Goal: Navigation & Orientation: Find specific page/section

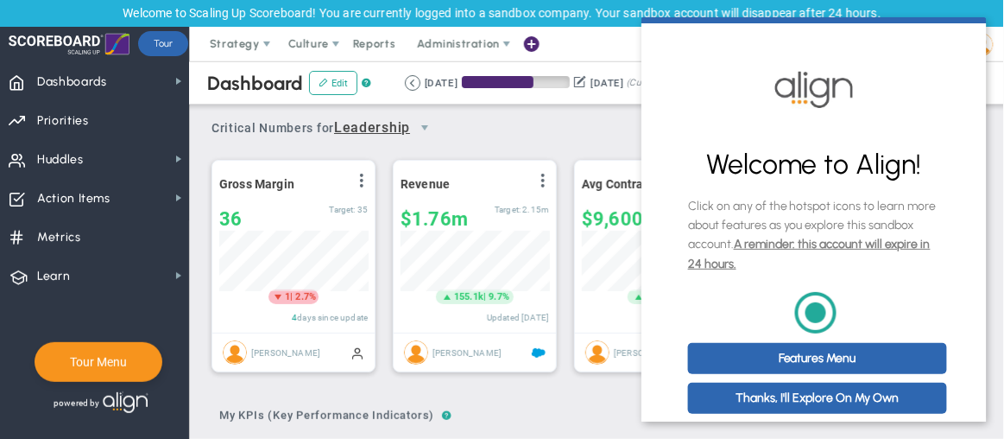
click at [596, 124] on div "Critical Numbers for Leadership 116346 Critical Numbers for Leadership Critical…" at bounding box center [596, 122] width 771 height 45
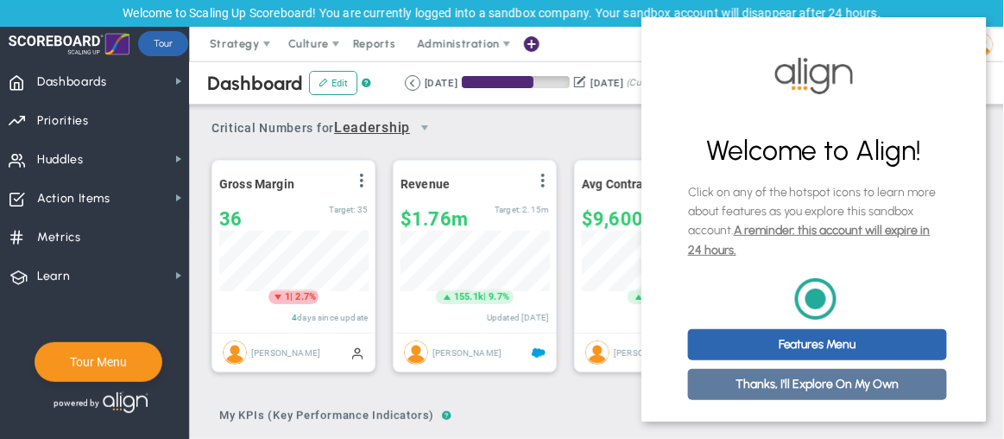
click at [836, 372] on link "Thanks, I'll Explore On My Own" at bounding box center [816, 383] width 259 height 31
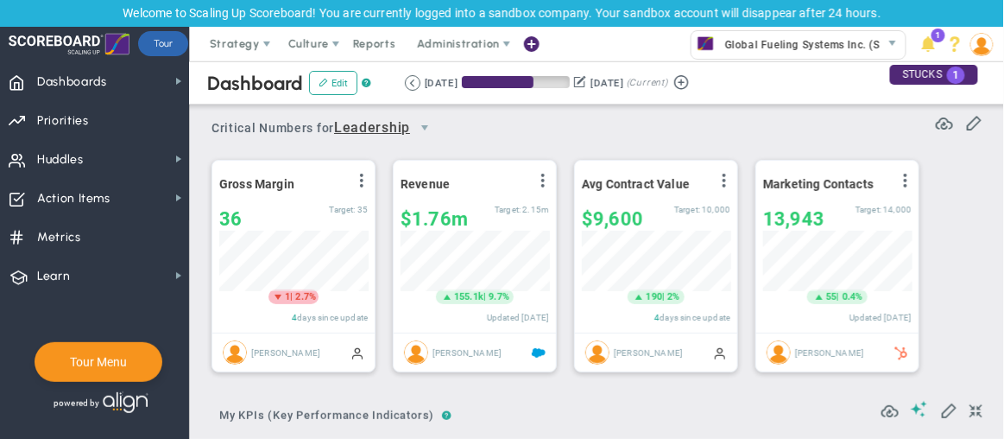
scroll to position [0, 0]
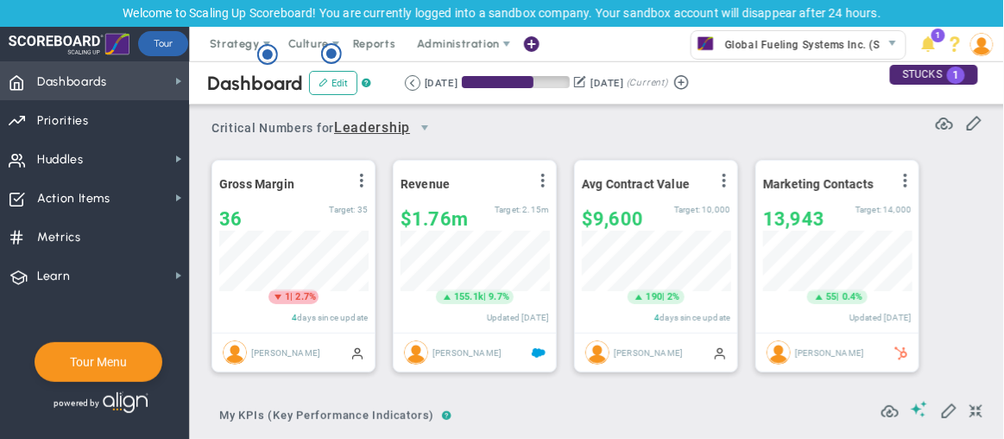
click at [49, 79] on span "Dashboards" at bounding box center [72, 82] width 70 height 36
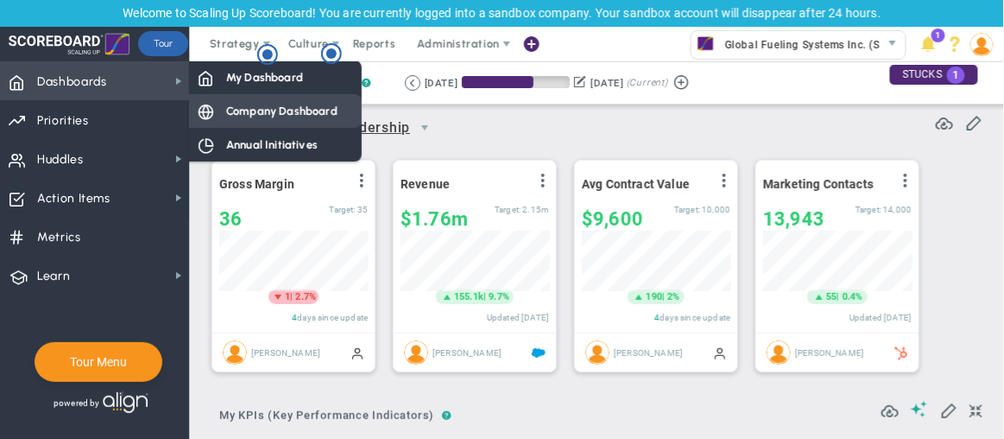
click at [240, 106] on span "Company Dashboard" at bounding box center [281, 111] width 111 height 16
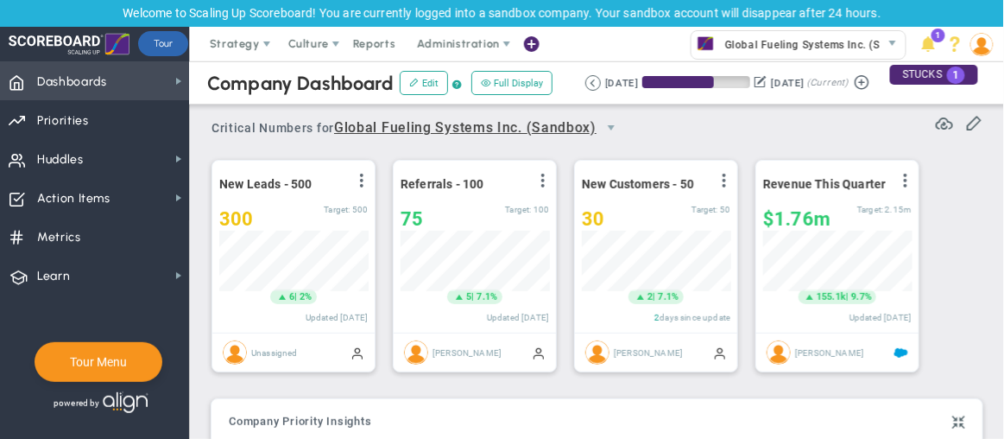
scroll to position [863174, 863086]
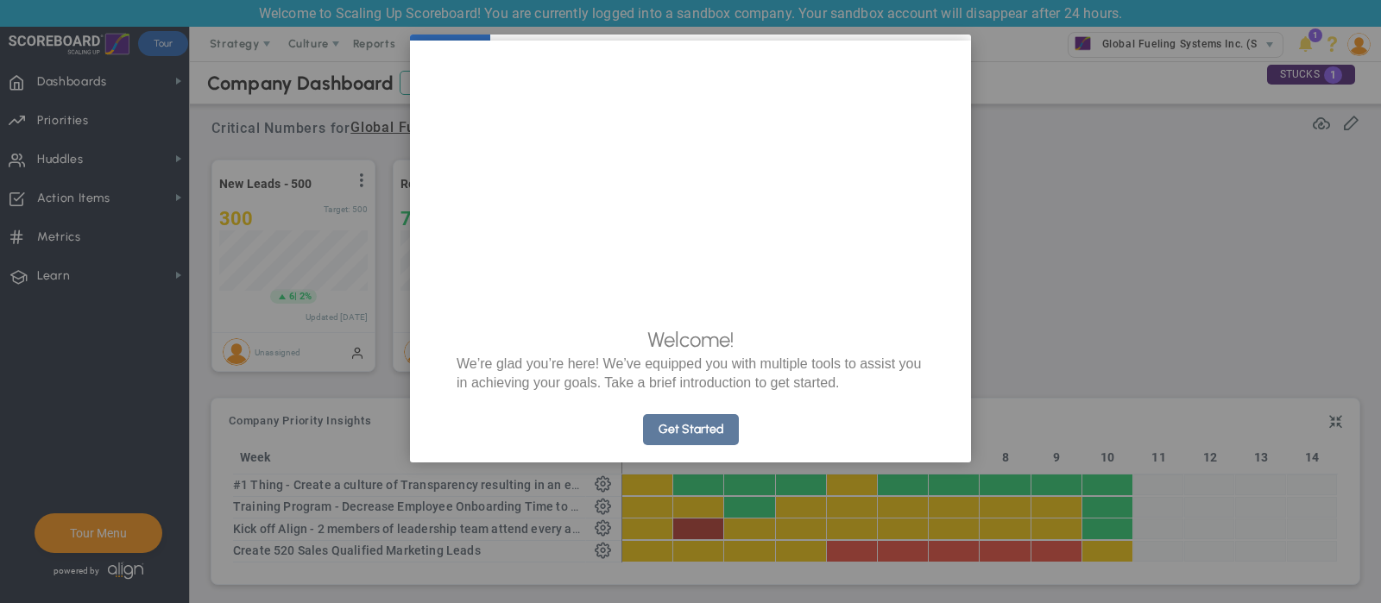
click at [704, 438] on link "Get Started" at bounding box center [691, 429] width 96 height 31
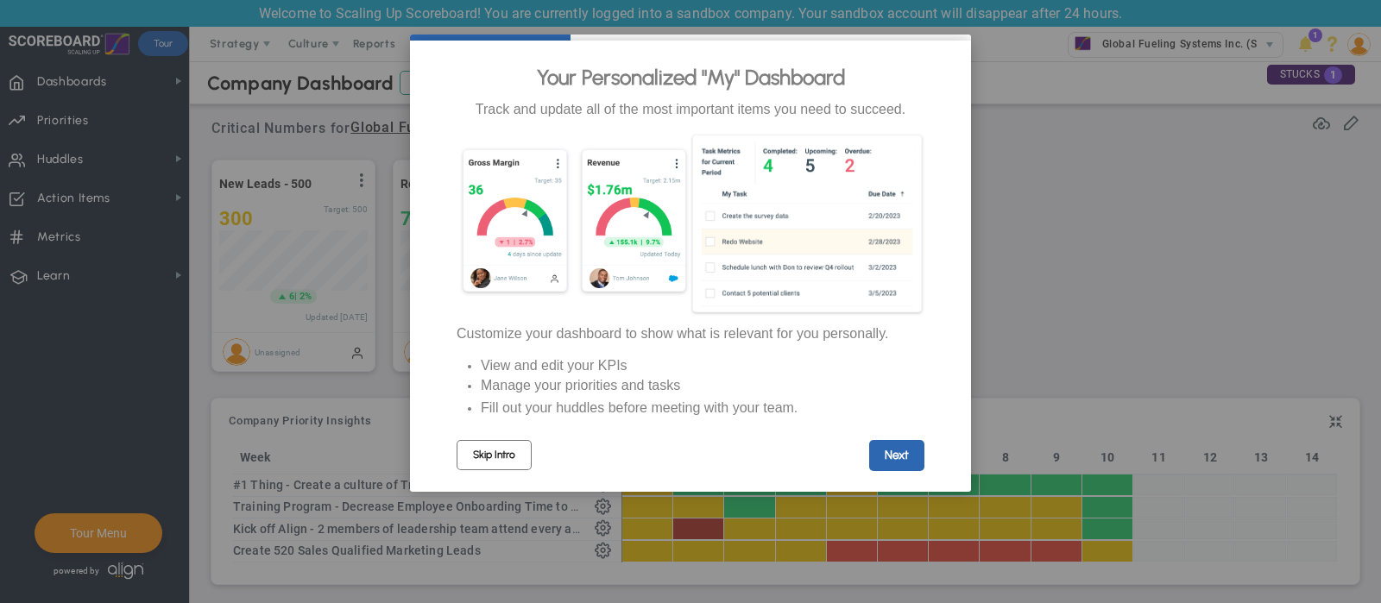
click at [492, 438] on link "Skip Intro" at bounding box center [494, 455] width 75 height 30
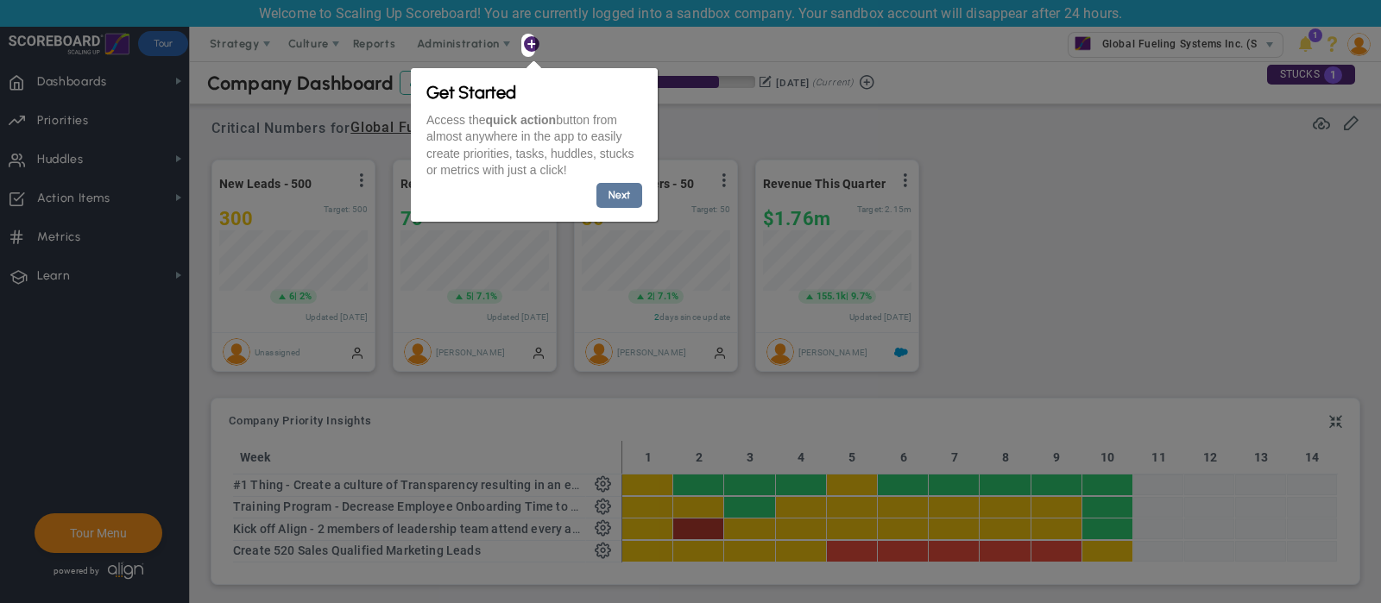
click at [621, 199] on link "Next" at bounding box center [619, 194] width 46 height 25
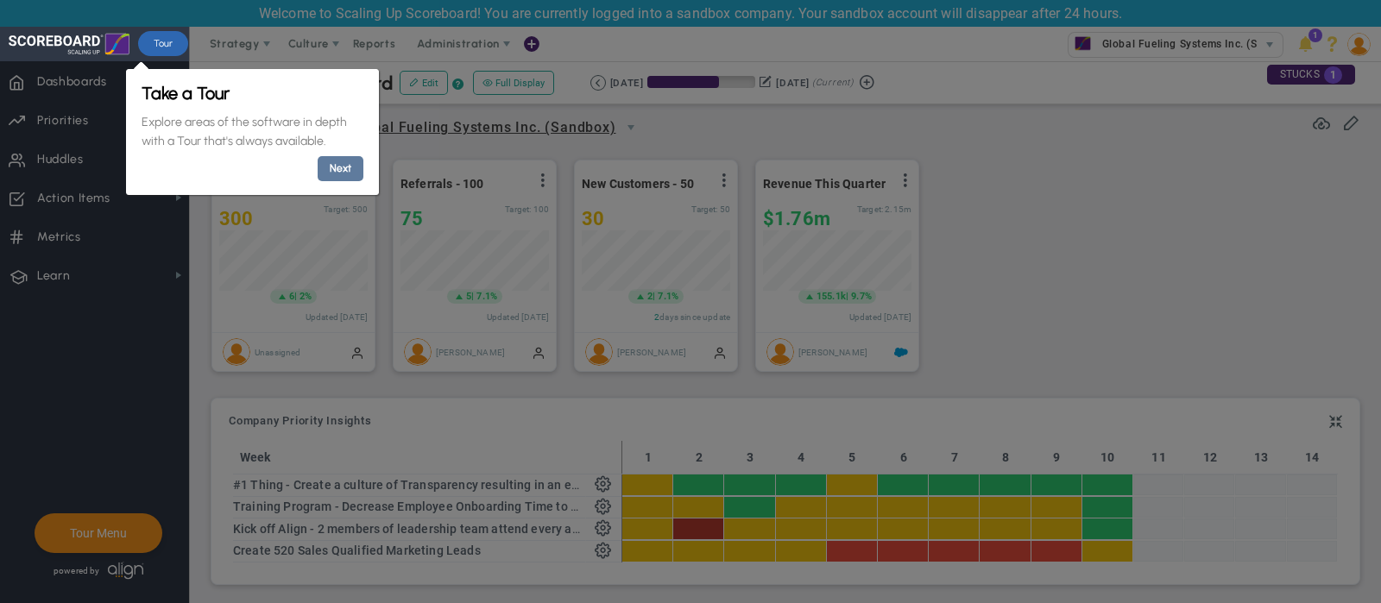
click at [336, 170] on link "Next" at bounding box center [340, 168] width 46 height 25
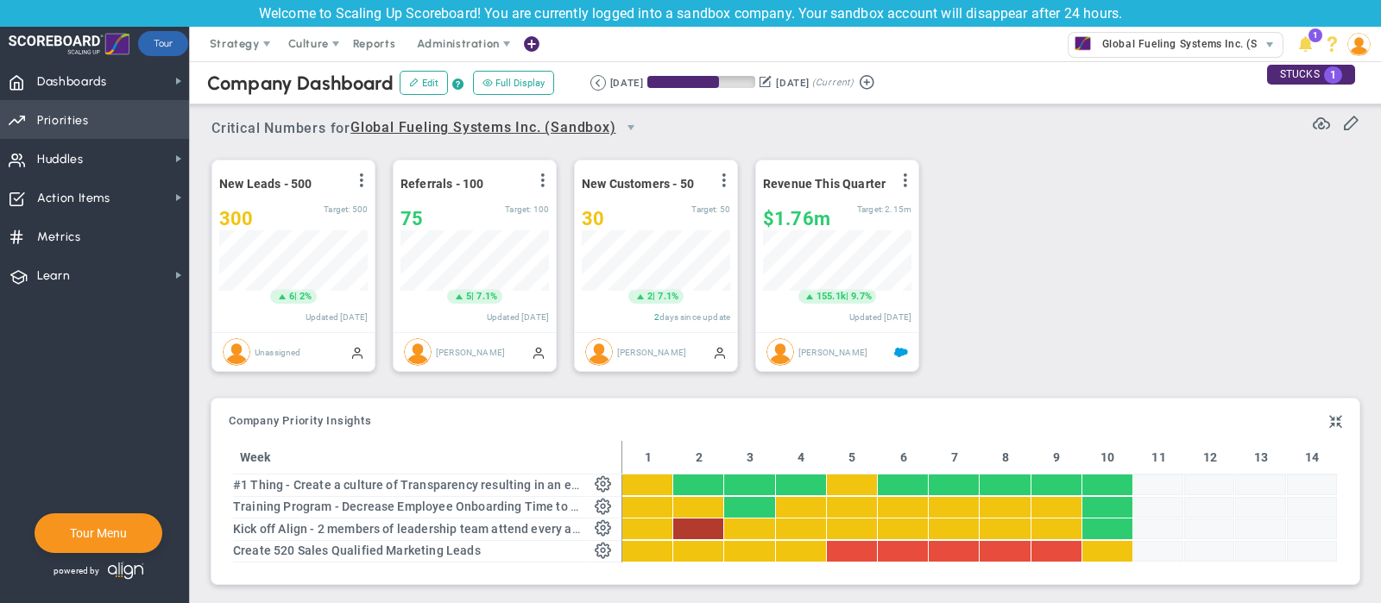
click at [74, 132] on span "Priorities" at bounding box center [63, 121] width 52 height 36
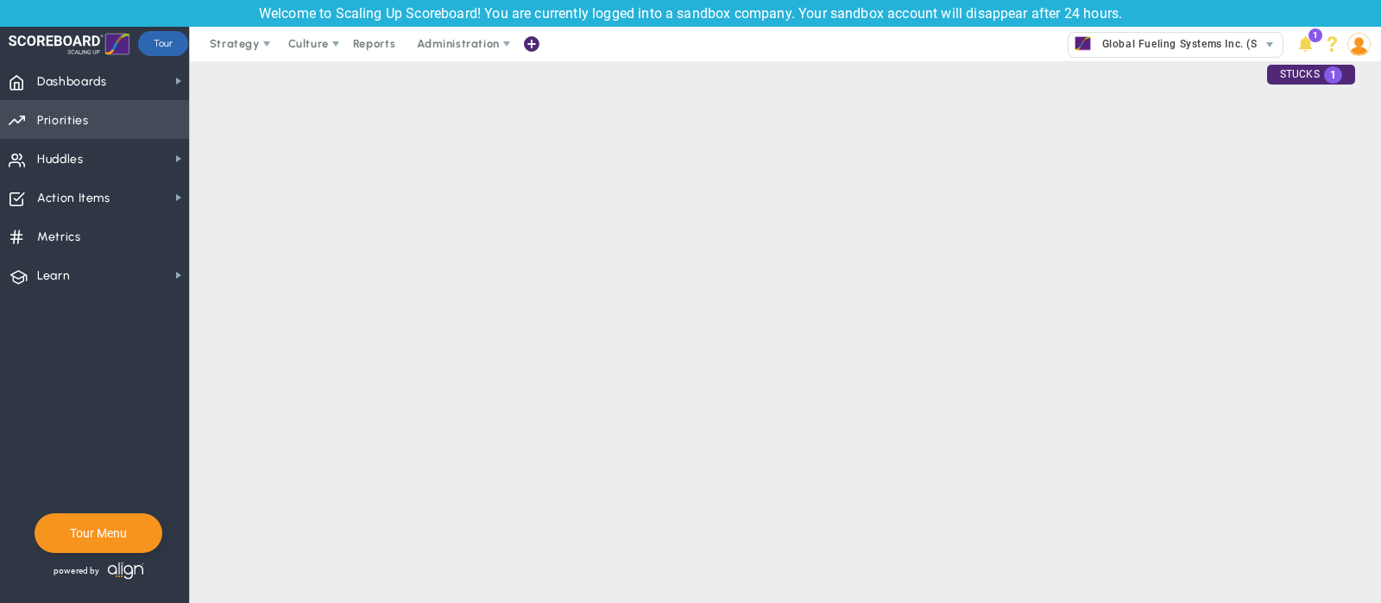
checkbox input "false"
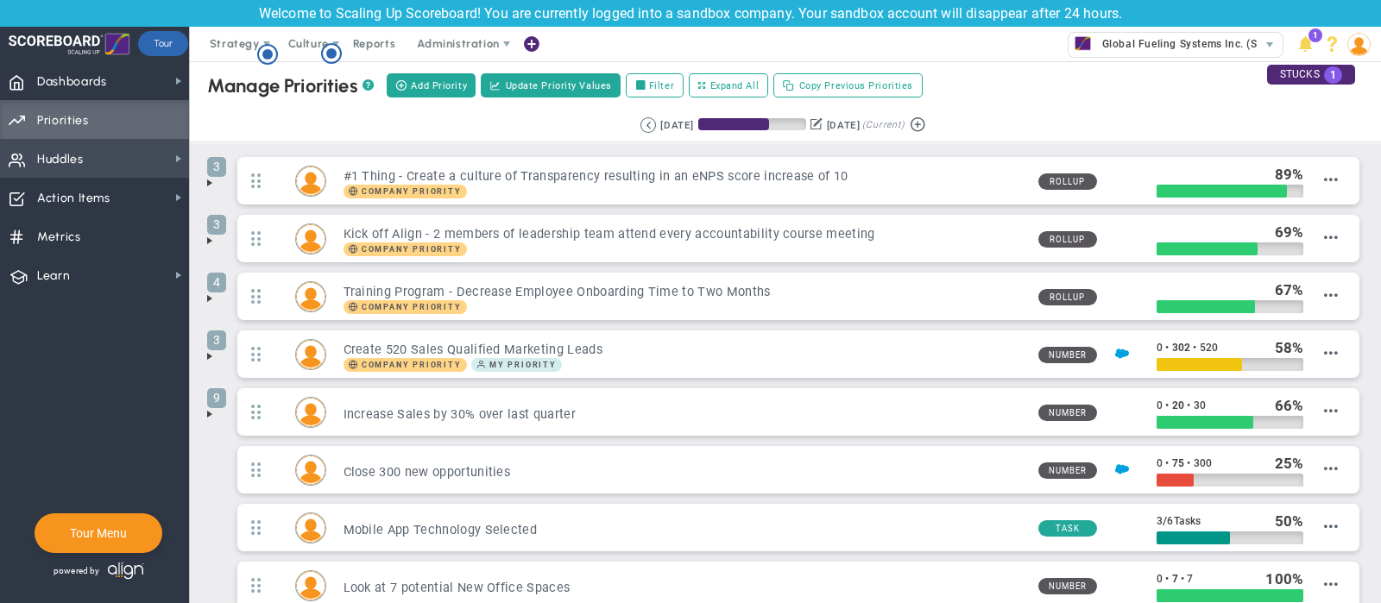
click at [78, 159] on span "Huddles" at bounding box center [60, 160] width 47 height 36
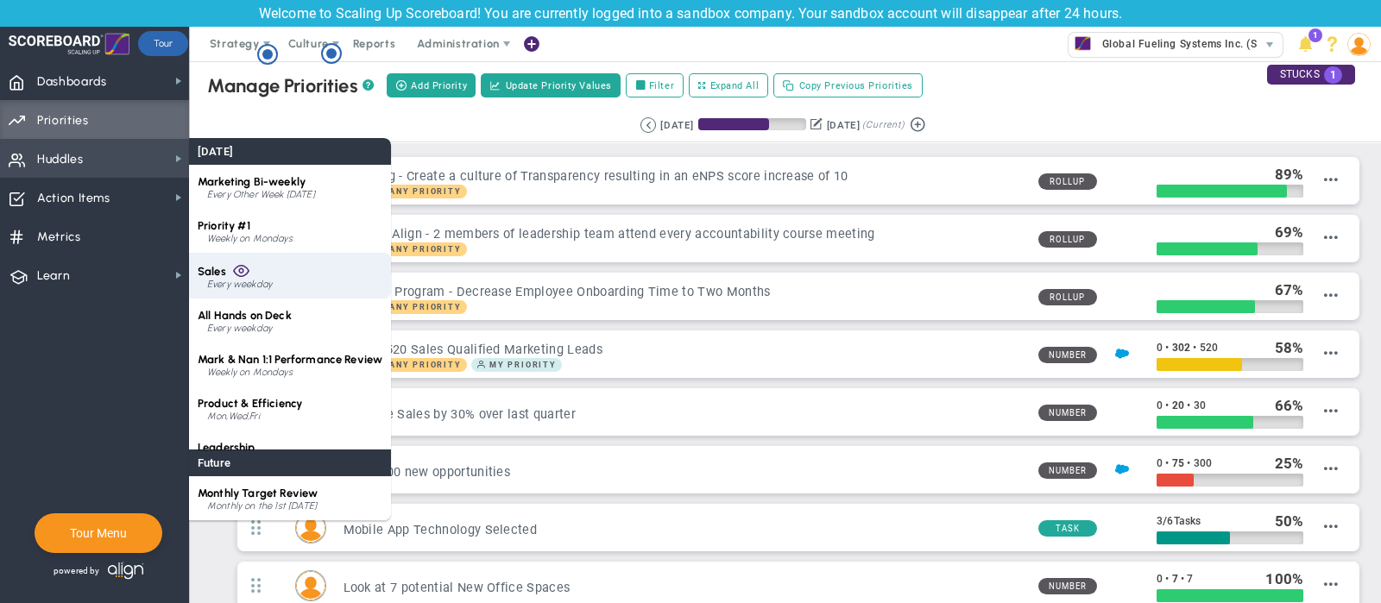
click at [223, 269] on span "Sales" at bounding box center [212, 271] width 28 height 13
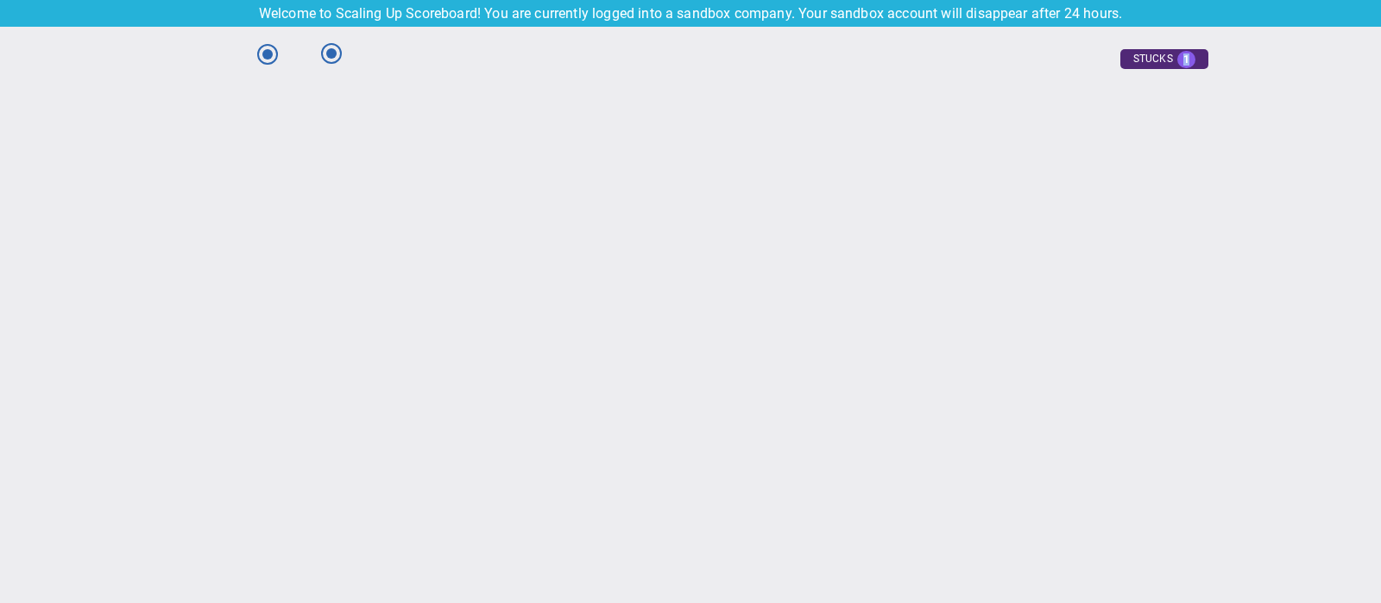
click at [223, 269] on main "Send Recap Profile Contact your Advisor Share! :" at bounding box center [690, 315] width 1381 height 577
type input "[DATE]"
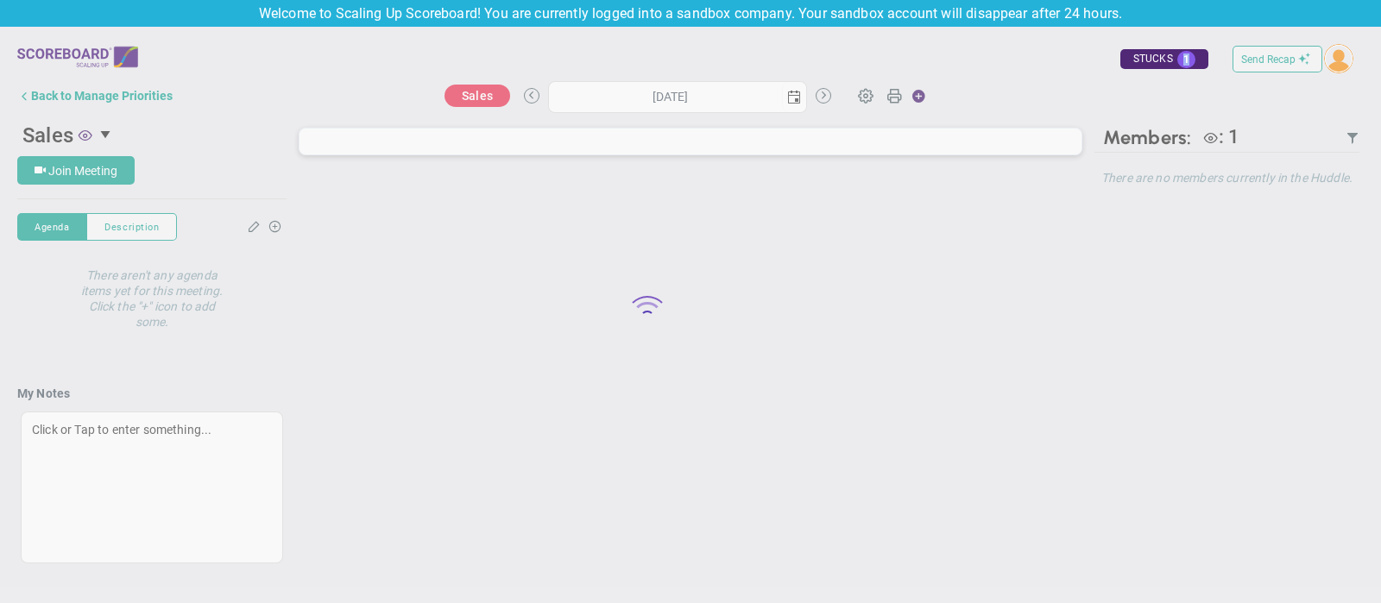
type input "[DATE]"
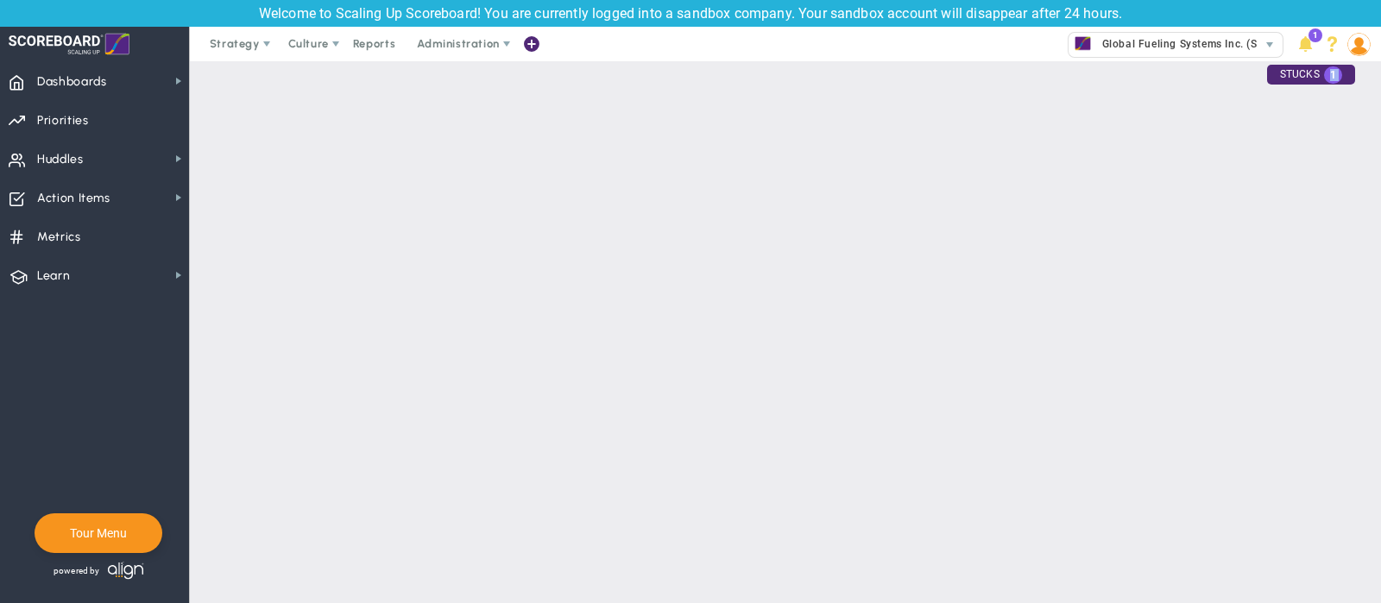
checkbox input "false"
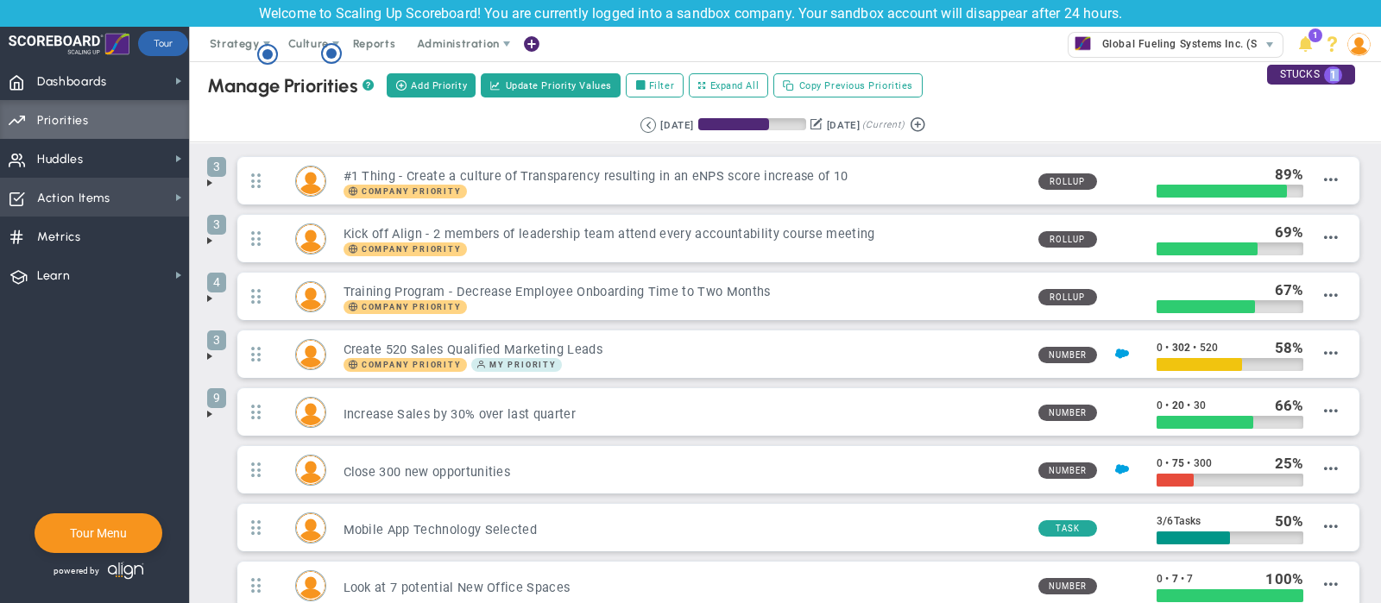
click at [98, 197] on span "Action Items" at bounding box center [73, 198] width 73 height 36
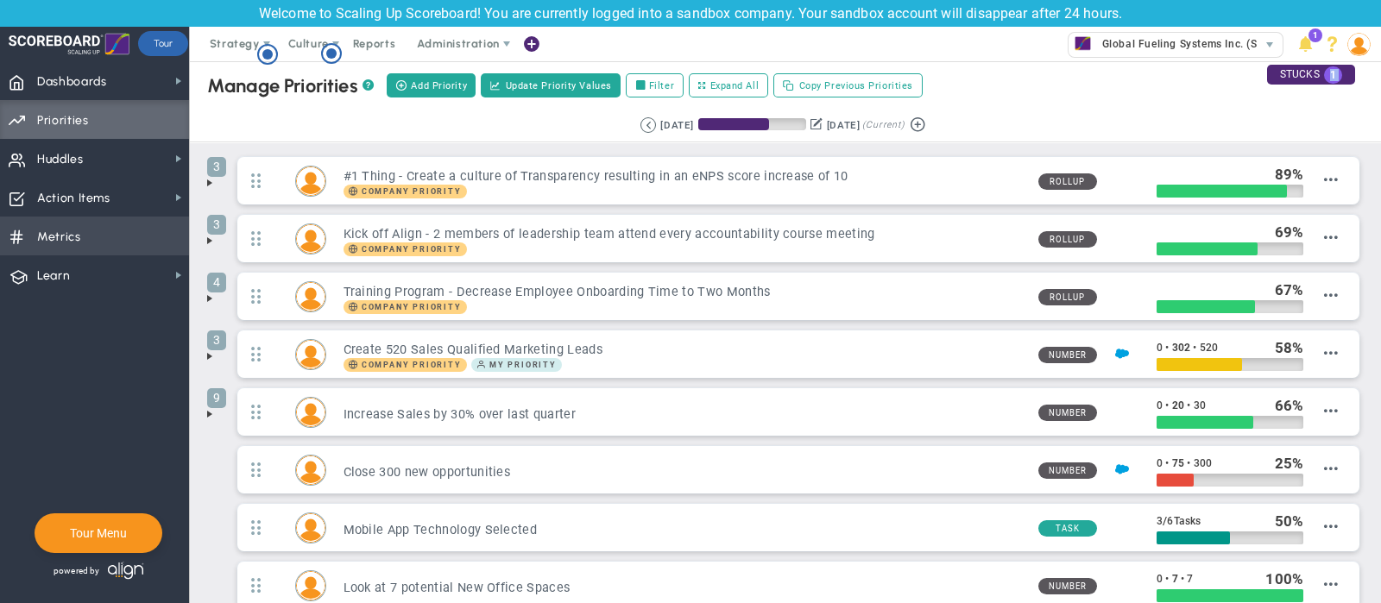
click at [90, 237] on span "Metrics Metrics" at bounding box center [94, 236] width 189 height 39
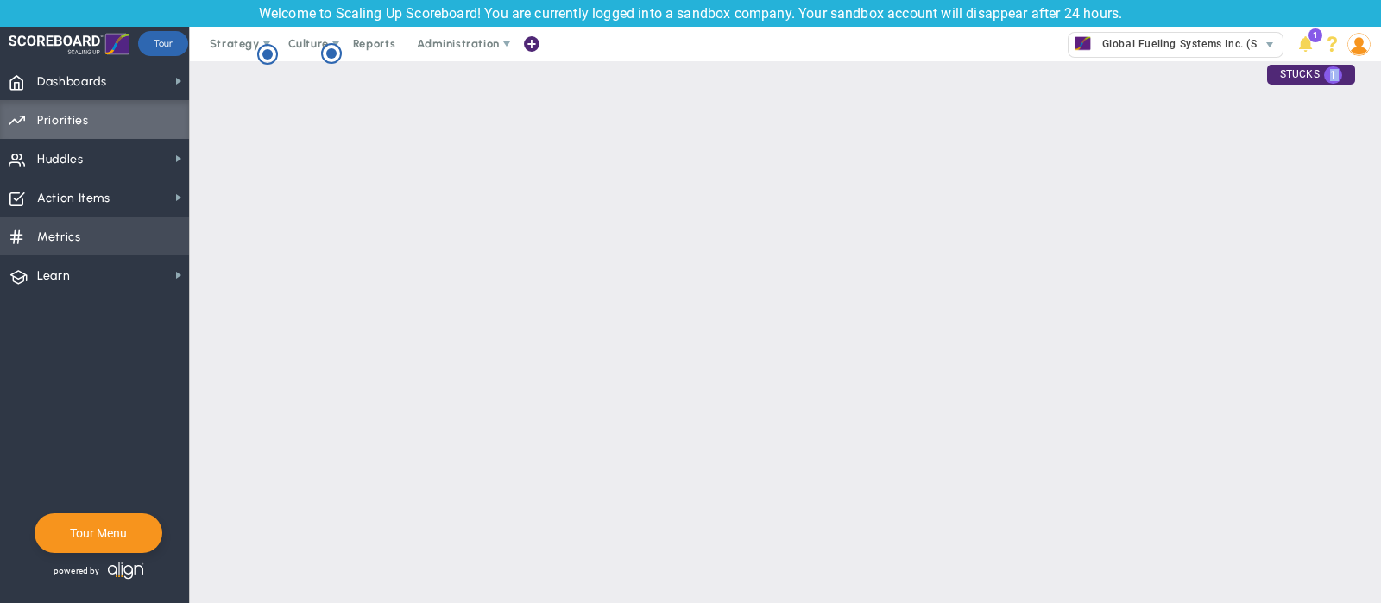
checkbox input "false"
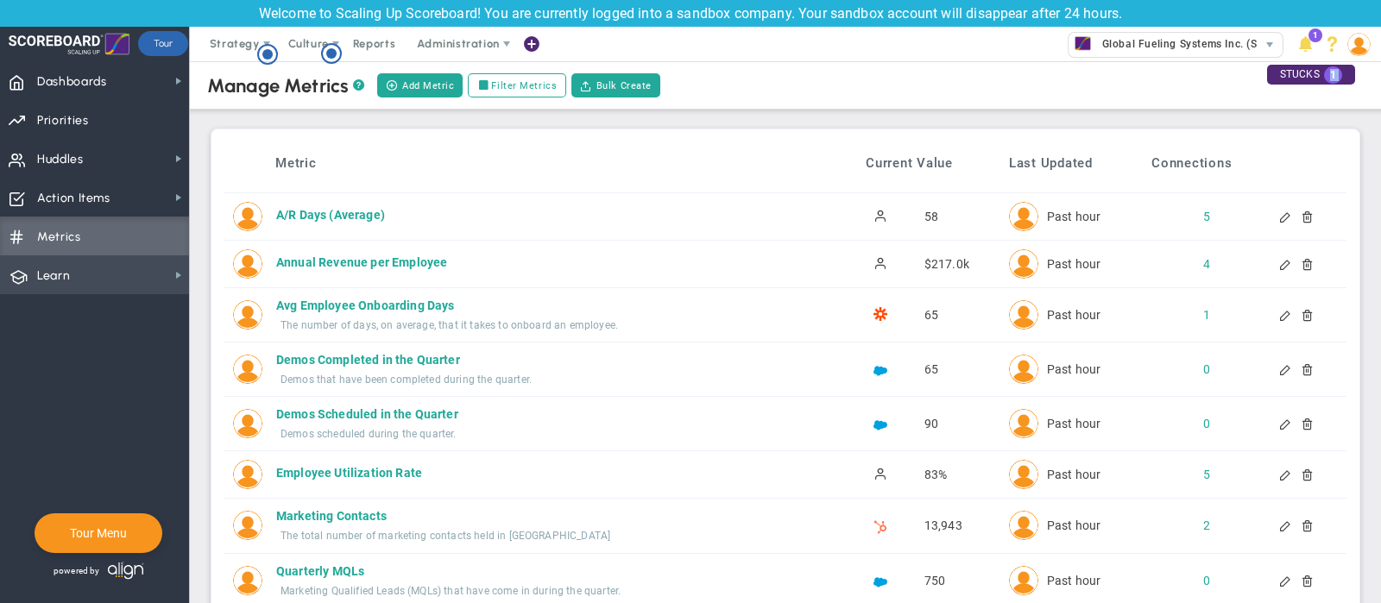
click at [97, 281] on span "Learn Learn" at bounding box center [94, 275] width 189 height 39
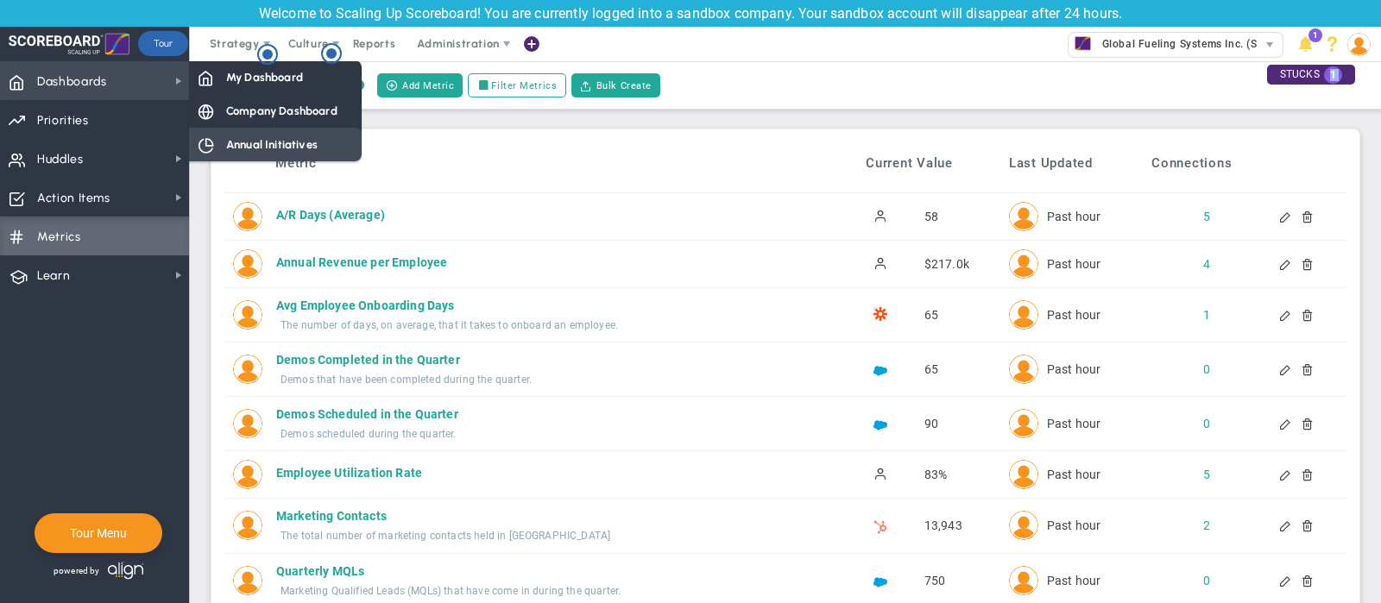
click at [220, 144] on div "Annual Initiatives" at bounding box center [275, 145] width 173 height 34
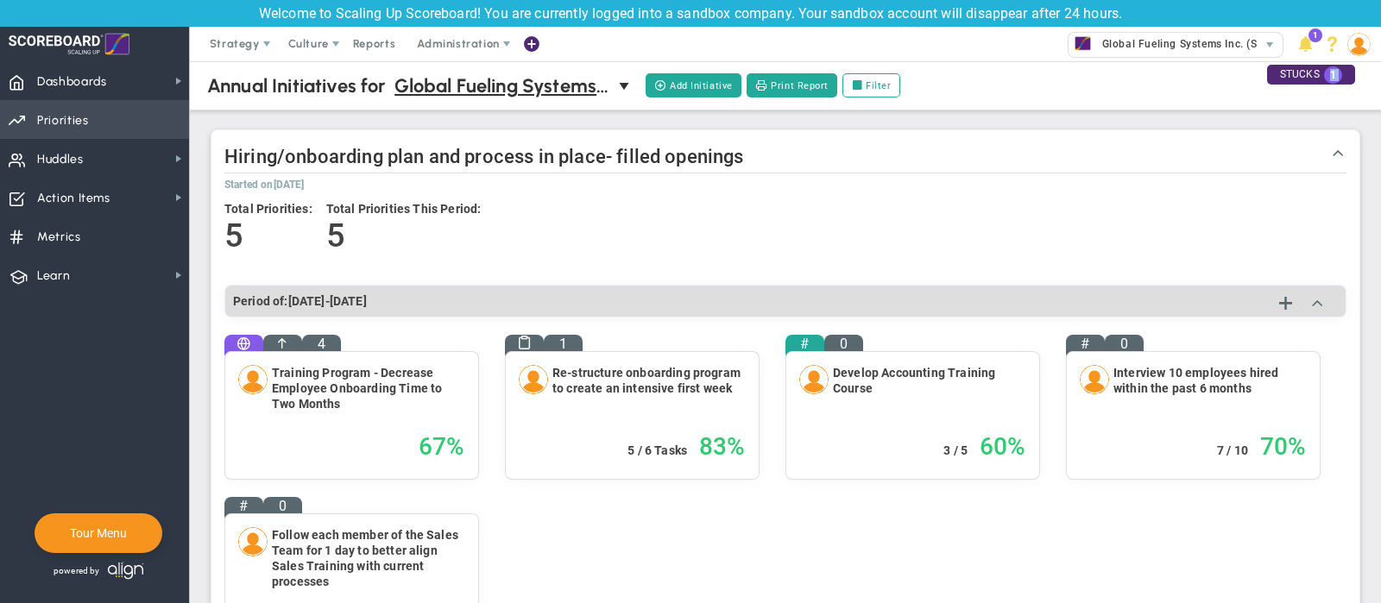
click at [75, 114] on span "Priorities" at bounding box center [63, 121] width 52 height 36
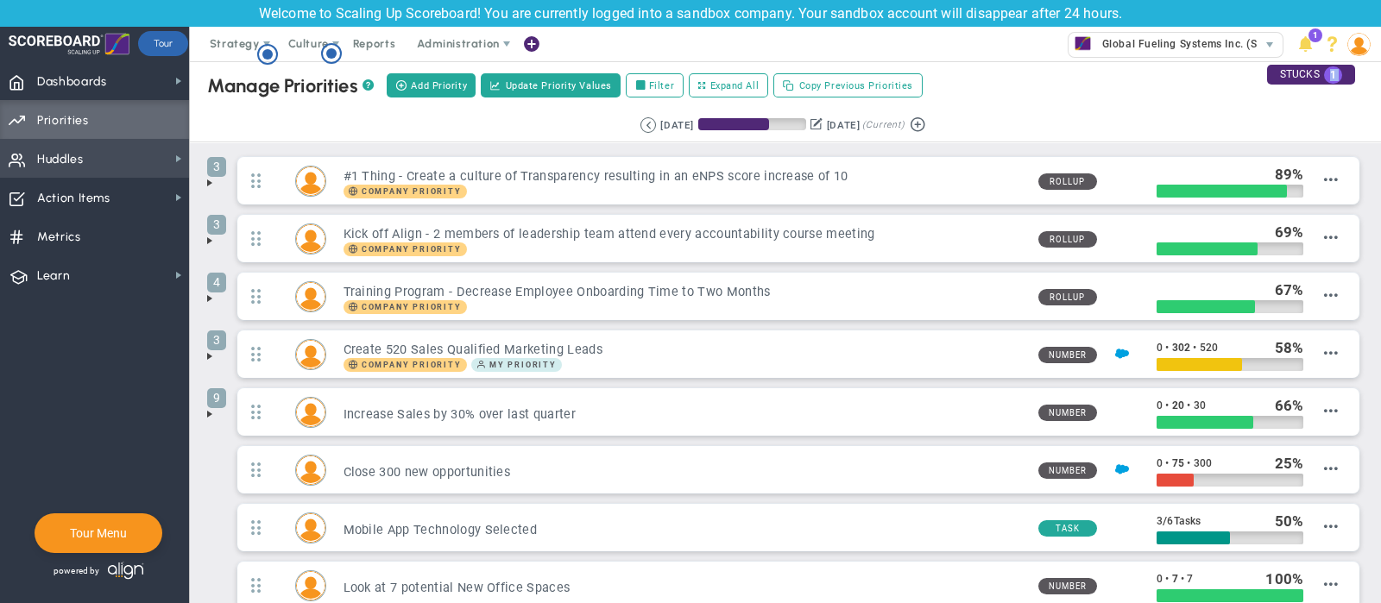
click at [65, 157] on span "Huddles" at bounding box center [60, 160] width 47 height 36
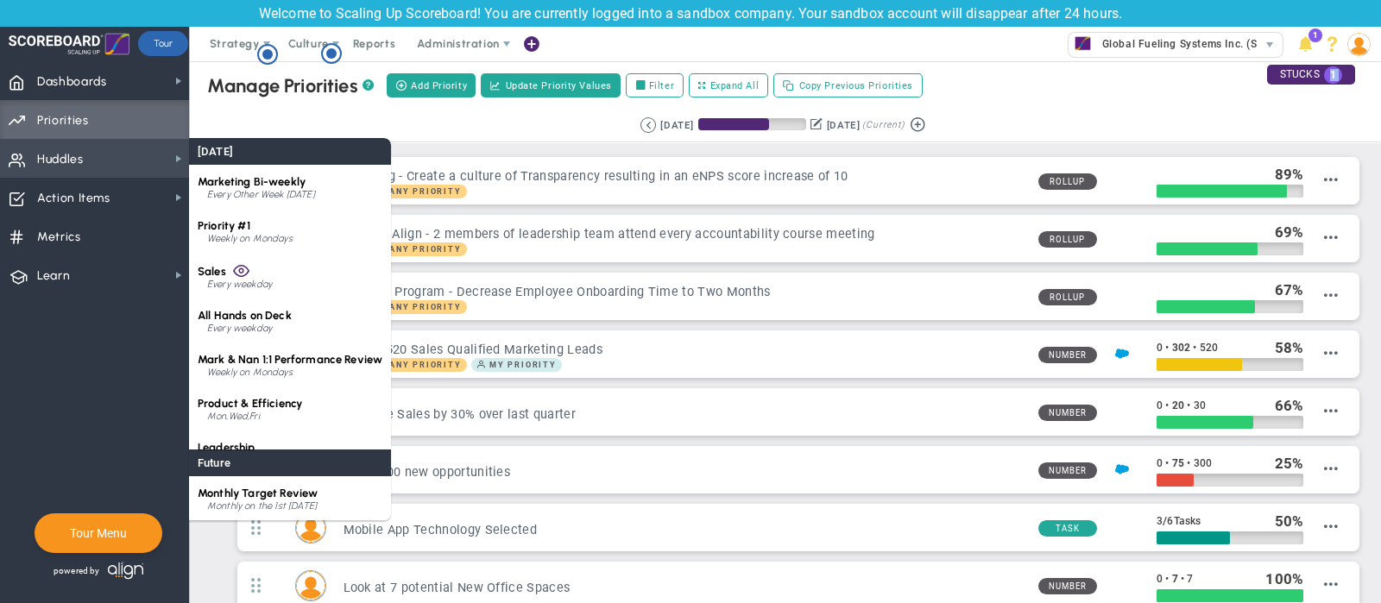
click at [134, 157] on span "Huddles Huddles" at bounding box center [94, 158] width 189 height 39
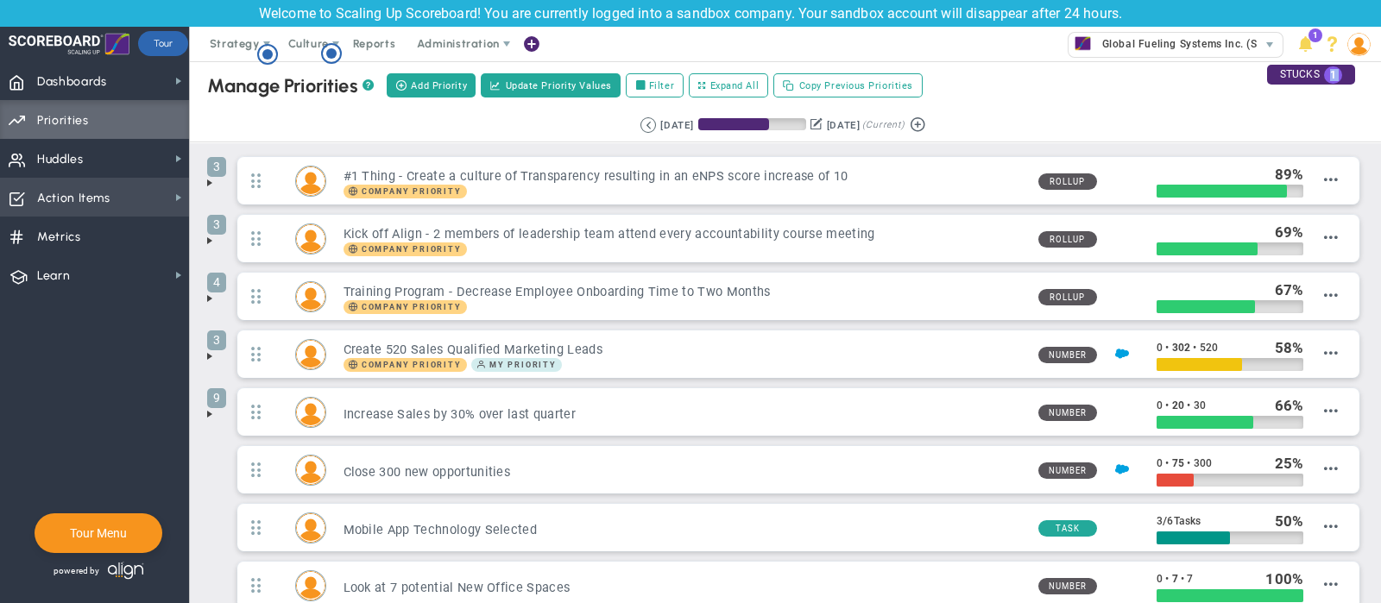
click at [147, 198] on span "Action Items Action Items" at bounding box center [94, 197] width 189 height 39
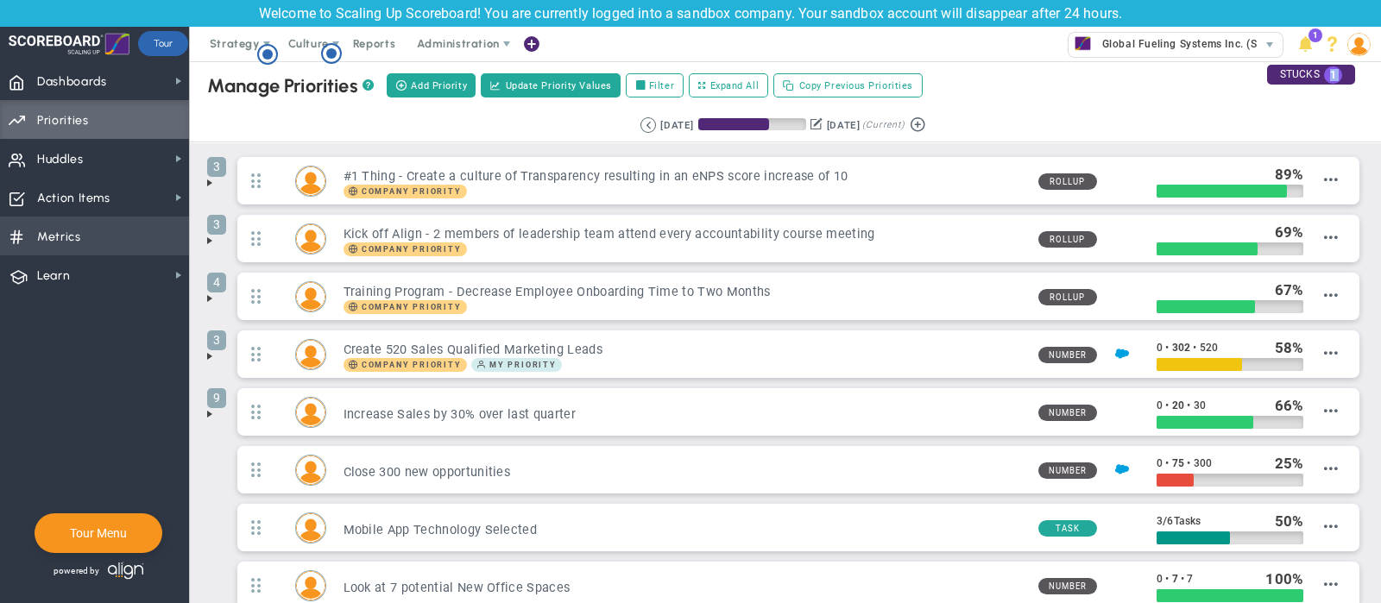
click at [136, 242] on span "Metrics Metrics" at bounding box center [94, 236] width 189 height 39
